Goal: Download file/media

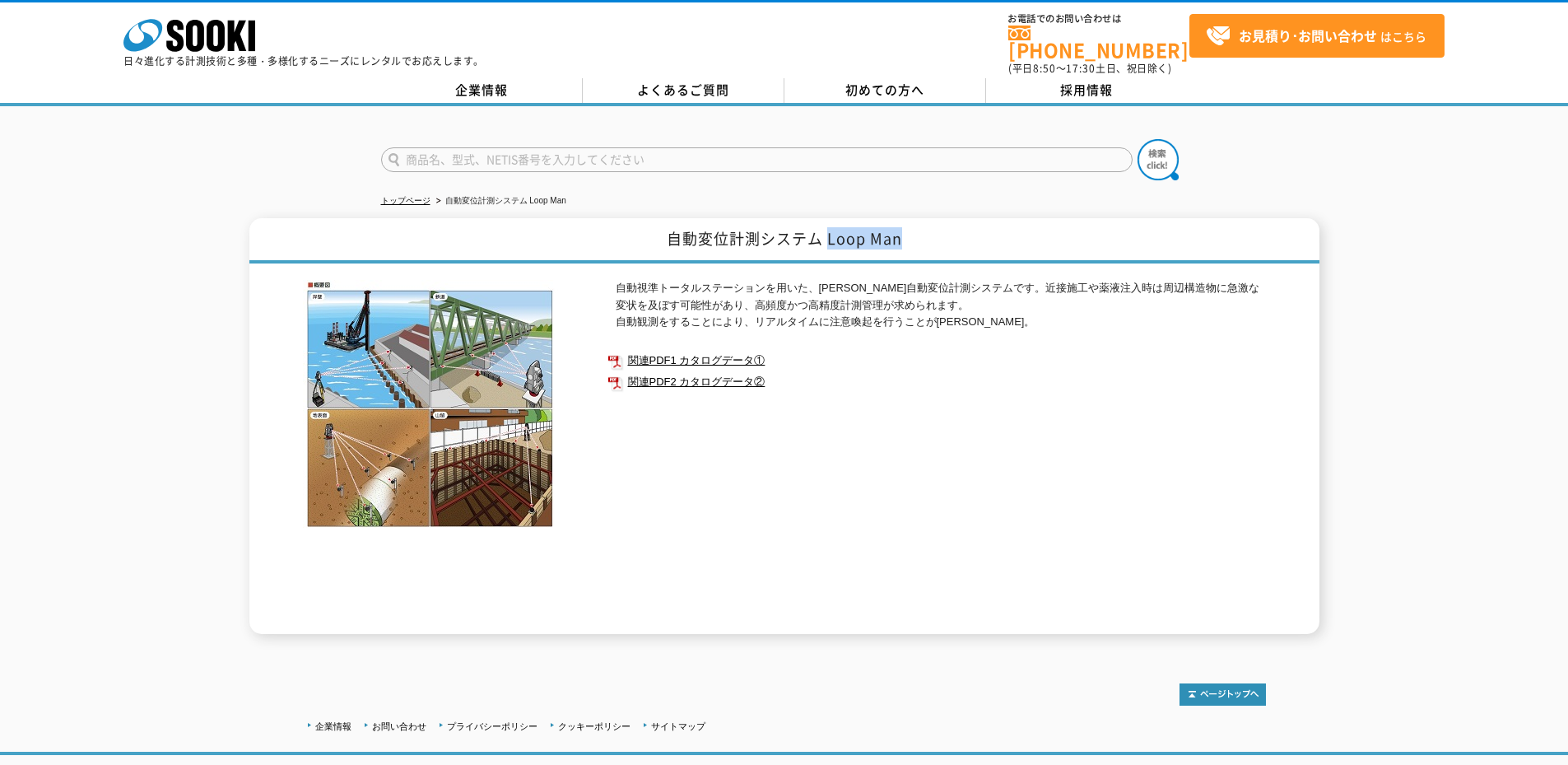
drag, startPoint x: 831, startPoint y: 226, endPoint x: 1023, endPoint y: 215, distance: 192.3
click at [1032, 218] on h1 "自動変位計測システム Loop Man" at bounding box center [784, 241] width 1070 height 45
copy h1 "Loop Man"
click at [689, 350] on link "関連PDF1 カタログデータ①" at bounding box center [936, 360] width 659 height 22
